Goal: Information Seeking & Learning: Check status

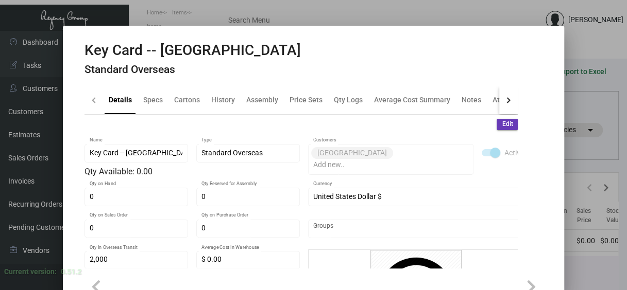
click at [200, 15] on div at bounding box center [313, 145] width 627 height 290
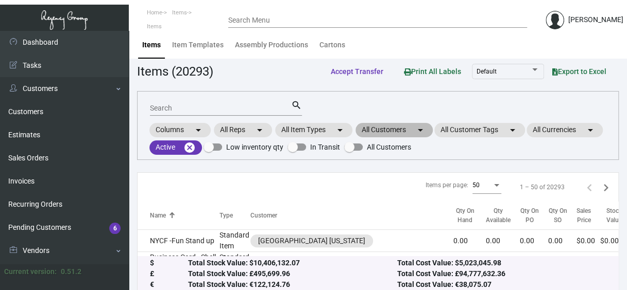
click at [402, 125] on mat-chip "All Customers arrow_drop_down" at bounding box center [393, 130] width 77 height 14
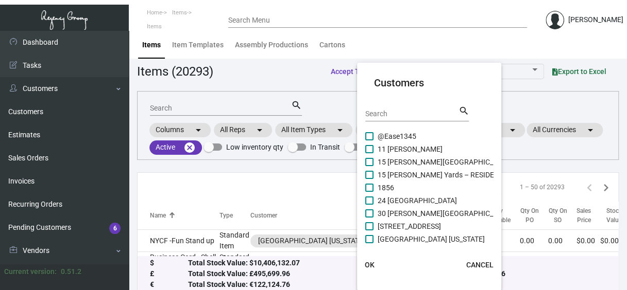
click at [400, 113] on input "Search" at bounding box center [411, 114] width 93 height 8
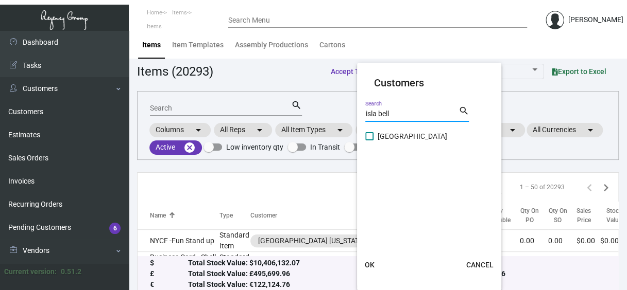
type input "isla bell"
click at [372, 135] on span at bounding box center [369, 136] width 8 height 8
click at [369, 141] on input "[GEOGRAPHIC_DATA]" at bounding box center [369, 141] width 1 height 1
checkbox input "true"
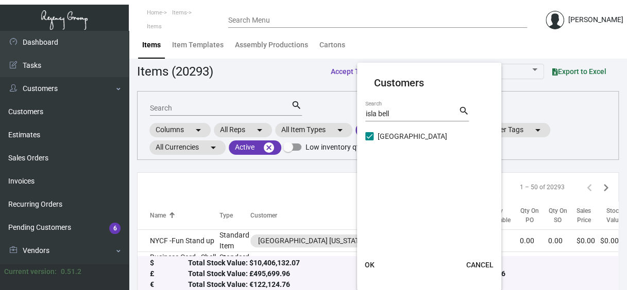
click at [372, 266] on span "OK" at bounding box center [370, 265] width 10 height 8
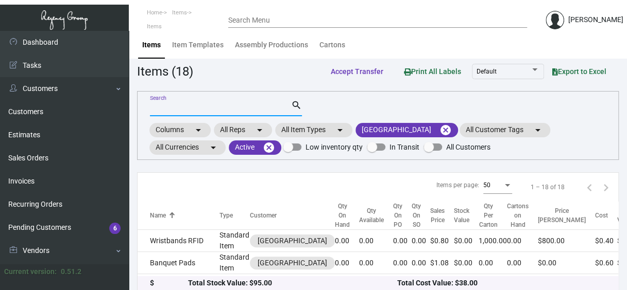
click at [171, 109] on input "Search" at bounding box center [220, 109] width 141 height 8
type input "k"
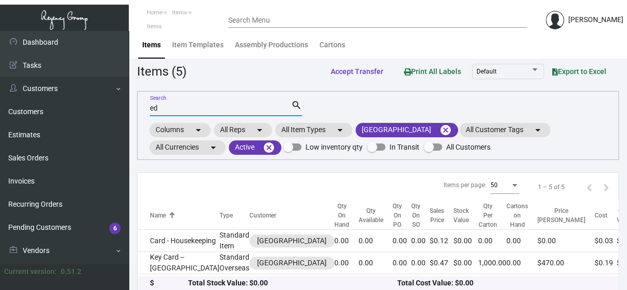
type input "e"
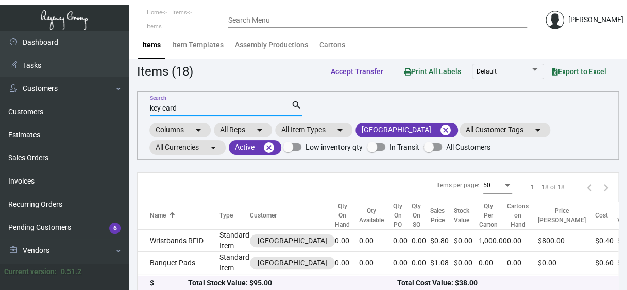
type input "key card"
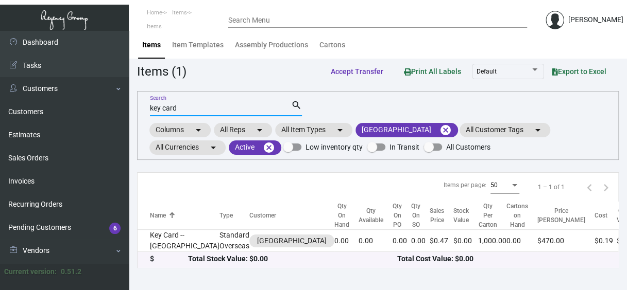
scroll to position [4, 0]
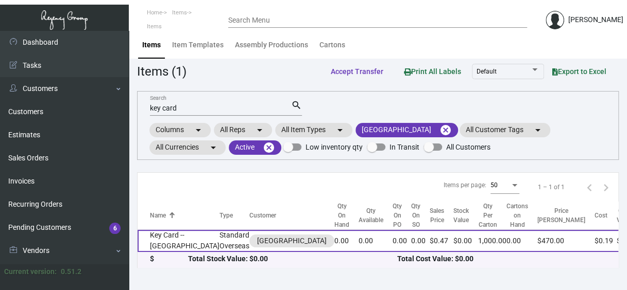
click at [153, 241] on td "Key Card -- [GEOGRAPHIC_DATA]" at bounding box center [179, 241] width 82 height 22
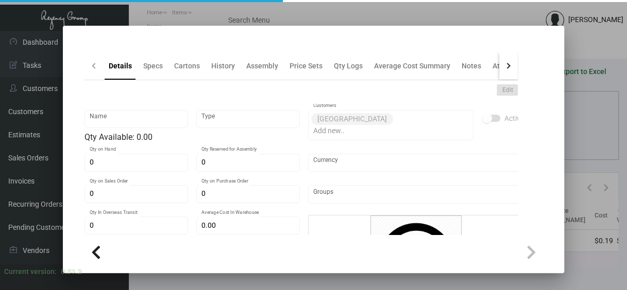
type input "Key Card -- [GEOGRAPHIC_DATA]"
type input "Standard Overseas"
type input "2,000"
type input "$ 0.00"
type input "Overseas"
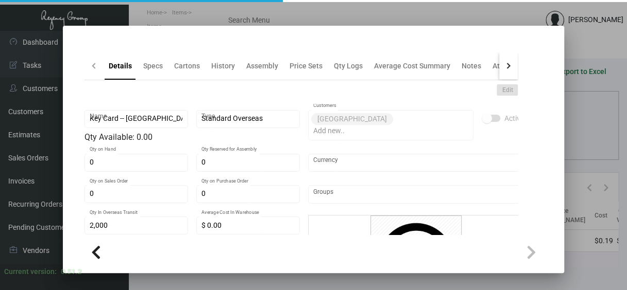
type input "1,000"
type input "$ 0.189"
type input "$ 0.47"
checkbox input "true"
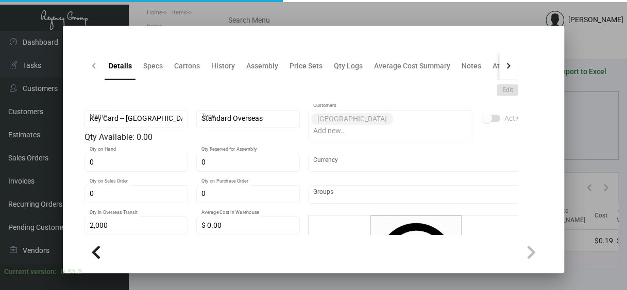
type input "United States Dollar $"
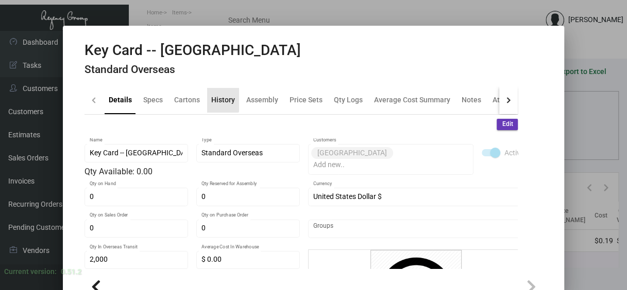
click at [213, 98] on div "History" at bounding box center [223, 100] width 24 height 11
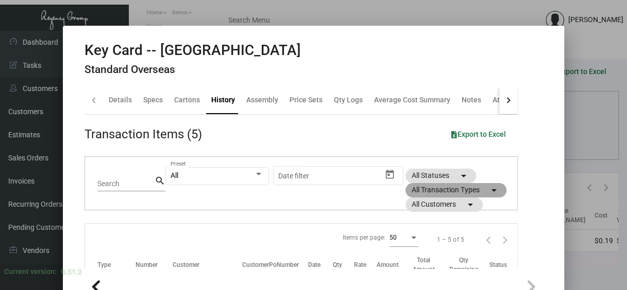
click at [419, 190] on mat-chip "All Transaction Types arrow_drop_down" at bounding box center [455, 190] width 101 height 14
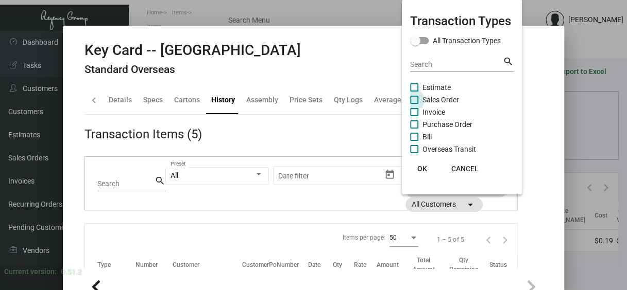
click at [417, 99] on span at bounding box center [414, 100] width 8 height 8
click at [414, 104] on input "Sales Order" at bounding box center [414, 104] width 1 height 1
checkbox input "true"
click at [417, 124] on span at bounding box center [414, 125] width 8 height 8
click at [414, 129] on input "Purchase Order" at bounding box center [414, 129] width 1 height 1
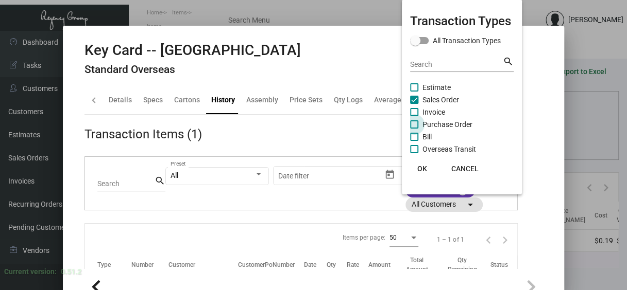
checkbox input "true"
click at [421, 176] on button "OK" at bounding box center [422, 169] width 33 height 19
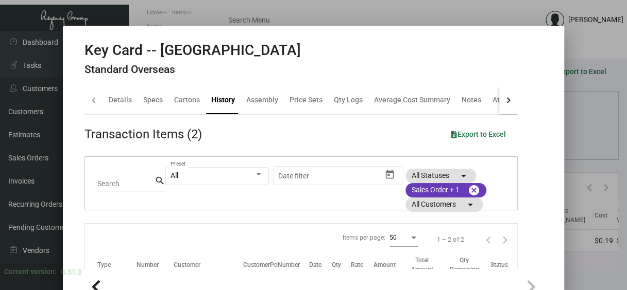
click at [614, 279] on div at bounding box center [313, 145] width 627 height 290
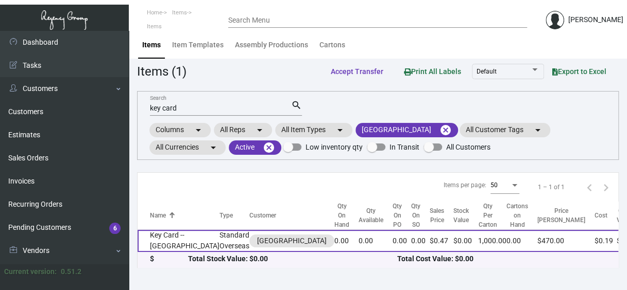
click at [153, 251] on td "Key Card -- [GEOGRAPHIC_DATA]" at bounding box center [179, 241] width 82 height 22
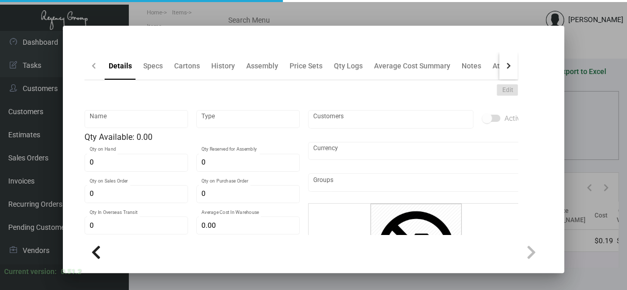
type input "Key Card -- [GEOGRAPHIC_DATA]"
type input "Standard Overseas"
type input "2,000"
type input "$ 0.00"
type input "Overseas"
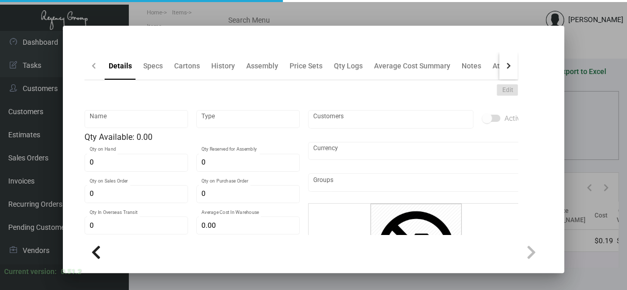
type input "1,000"
type input "$ 0.189"
type input "$ 0.47"
checkbox input "true"
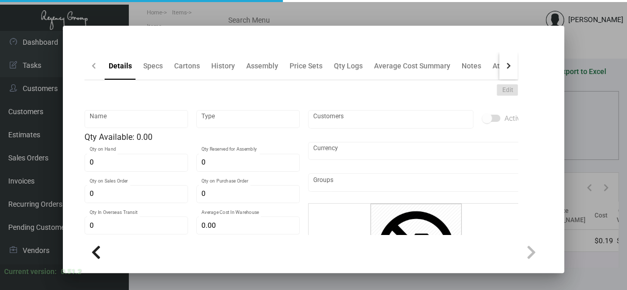
type input "United States Dollar $"
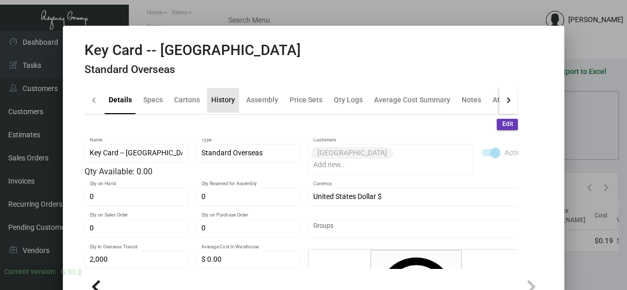
click at [214, 98] on div "History" at bounding box center [223, 100] width 24 height 11
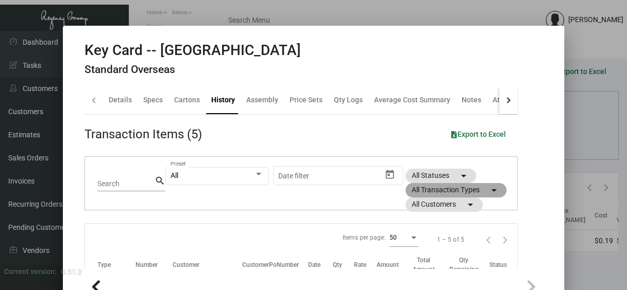
click at [442, 190] on mat-chip "All Transaction Types arrow_drop_down" at bounding box center [455, 190] width 101 height 14
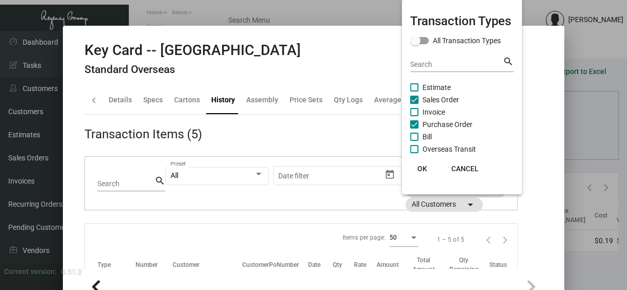
click at [423, 166] on span "OK" at bounding box center [422, 169] width 10 height 8
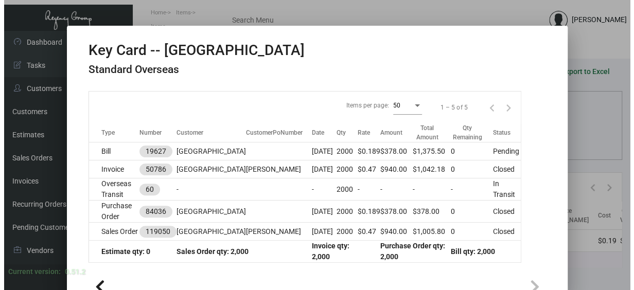
scroll to position [150, 0]
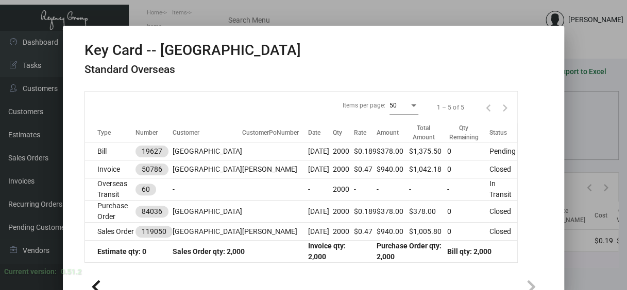
click at [417, 18] on div at bounding box center [313, 145] width 627 height 290
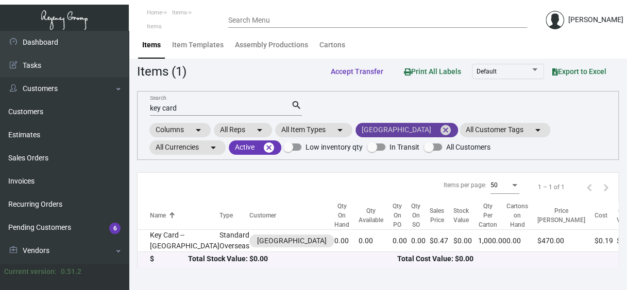
click at [451, 127] on mat-icon "cancel" at bounding box center [445, 130] width 12 height 12
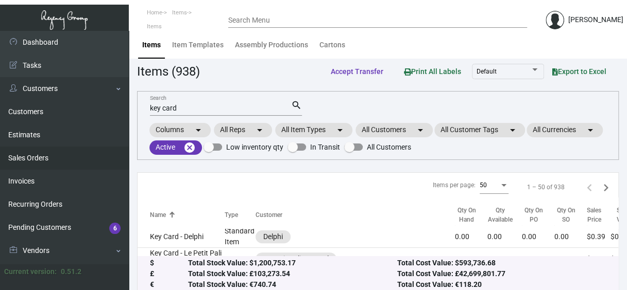
click at [34, 157] on link "Sales Orders" at bounding box center [64, 158] width 129 height 23
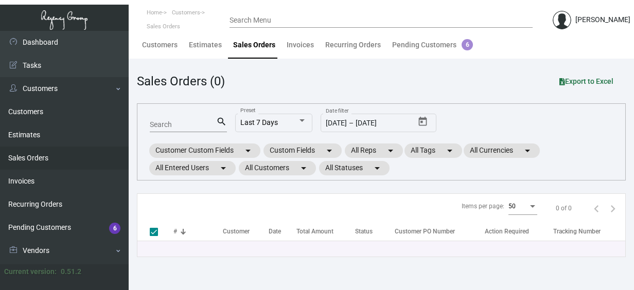
click at [178, 124] on input "Search" at bounding box center [183, 125] width 66 height 8
paste input "#138438"
type input "#138438"
click at [178, 124] on input "#138438" at bounding box center [183, 125] width 66 height 8
click at [156, 126] on input "#138438" at bounding box center [183, 125] width 66 height 8
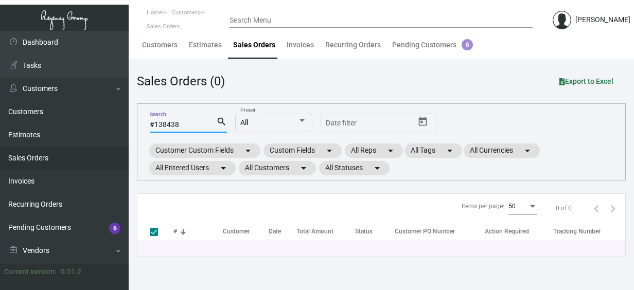
type input "138438"
checkbox input "false"
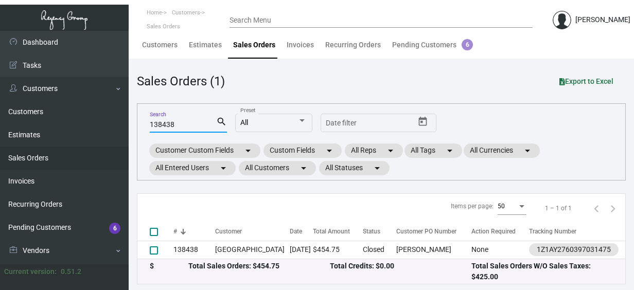
type input "138438"
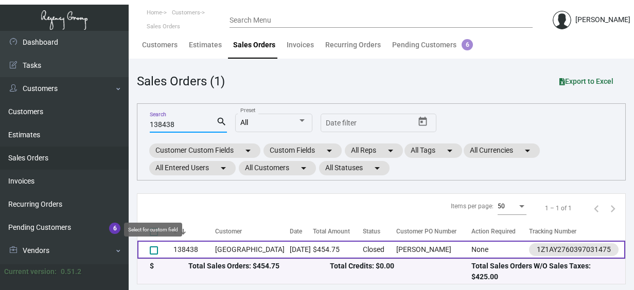
click at [154, 252] on span at bounding box center [154, 251] width 8 height 8
click at [154, 255] on input "select row 1" at bounding box center [153, 255] width 1 height 1
checkbox input "true"
click at [260, 249] on td "[GEOGRAPHIC_DATA]" at bounding box center [252, 250] width 75 height 18
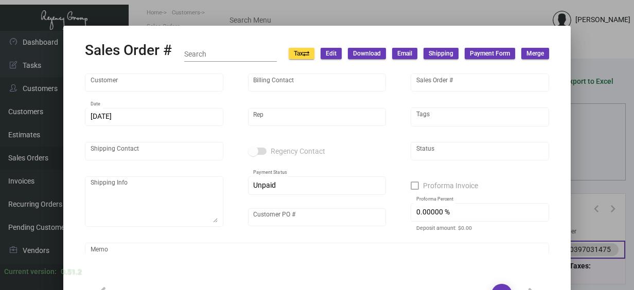
type input "[GEOGRAPHIC_DATA]"
type input "[PERSON_NAME]"
type input "138438"
type input "[DATE]"
type input "[PERSON_NAME]"
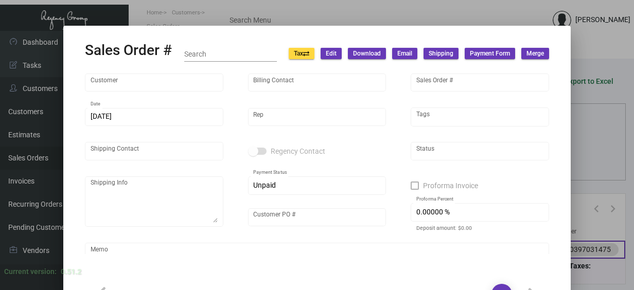
type textarea "[GEOGRAPHIC_DATA]- [PERSON_NAME] [STREET_ADDRESS]"
type input "[PERSON_NAME]"
type textarea "Please check in with [PERSON_NAME] before shipping out. 11.86"
type input "United States Dollar $"
type input "$ 0.00"
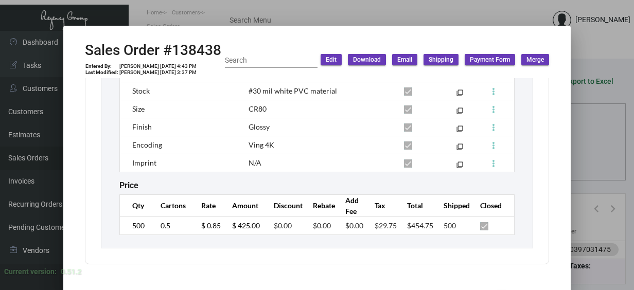
scroll to position [561, 0]
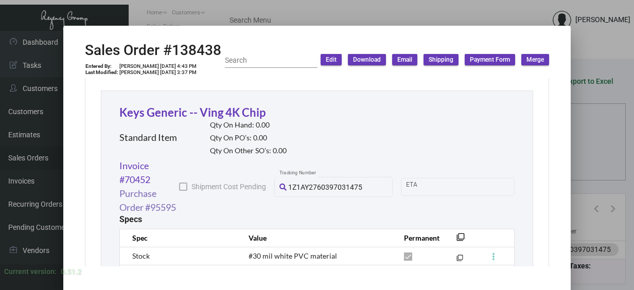
click at [142, 202] on link "Purchase Order #95595" at bounding box center [149, 201] width 60 height 28
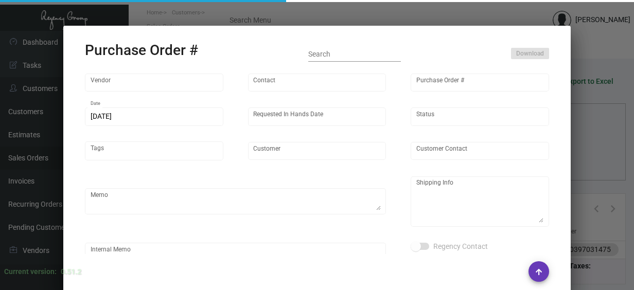
type input "CHENGDU MIND IOT TECHNOLOGY"
type input "[PERSON_NAME]"
type input "95595"
type input "[DATE]"
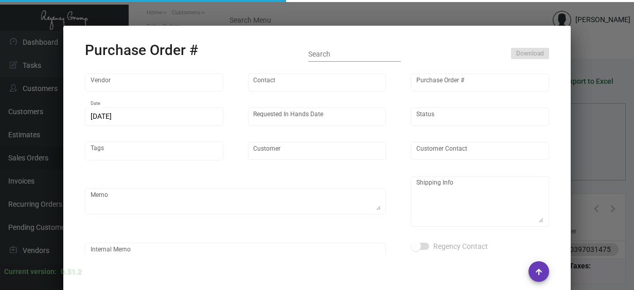
type input "[GEOGRAPHIC_DATA]"
type textarea "AIR to [GEOGRAPHIC_DATA] before CNY"
type textarea "Regency Group NJ - [PERSON_NAME] [STREET_ADDRESS]"
checkbox input "true"
type input "$ 0.00"
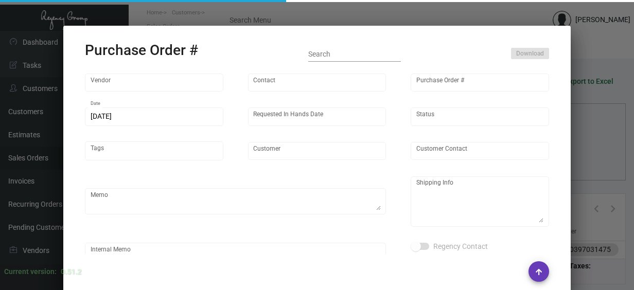
type input "United States Dollar $"
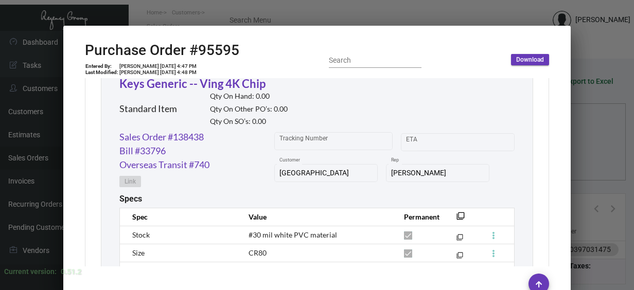
scroll to position [488, 0]
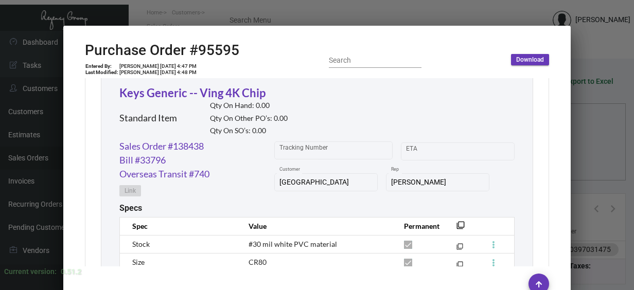
click at [372, 16] on div at bounding box center [317, 145] width 634 height 290
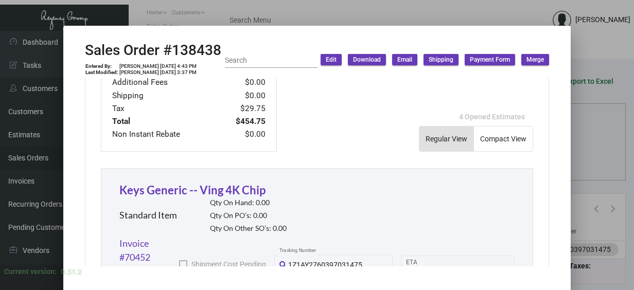
scroll to position [561, 0]
